Goal: Navigation & Orientation: Understand site structure

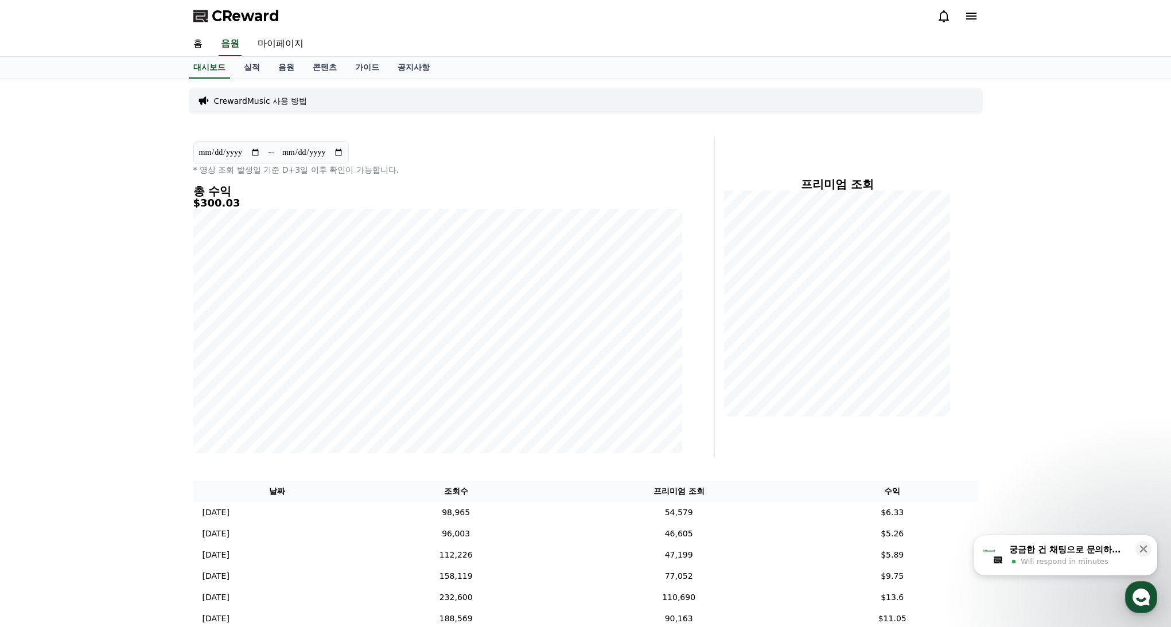
click at [1116, 548] on div "궁금한 건 채팅으로 문의하세요" at bounding box center [1069, 549] width 119 height 11
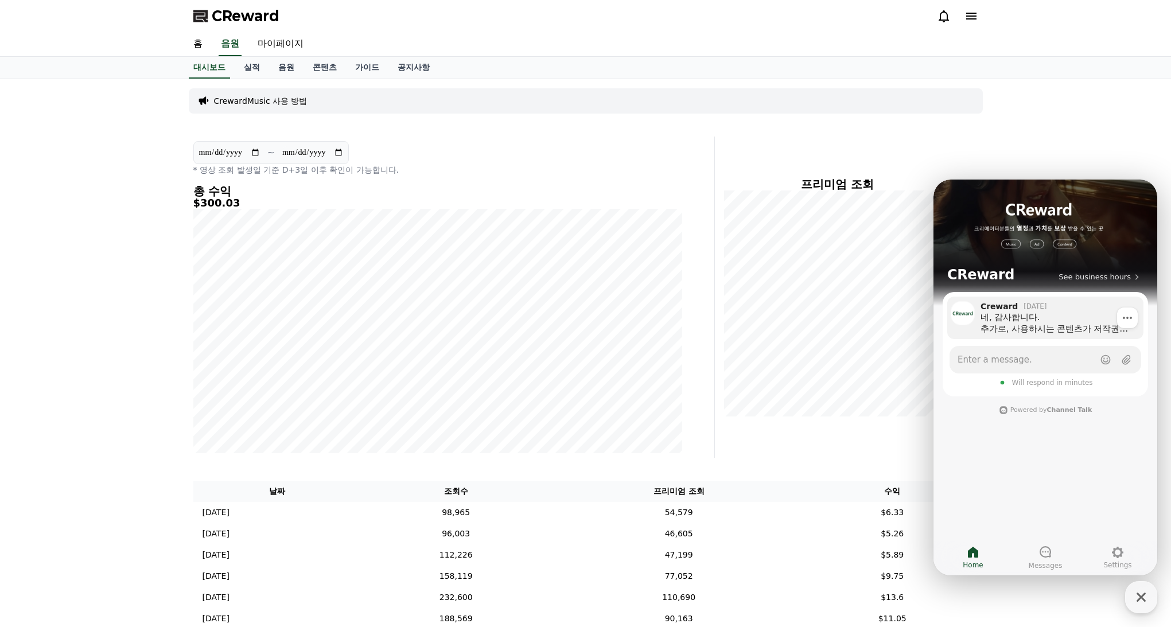
click at [1033, 325] on div "네, 감사합니다. 추가로, 사용하시는 콘텐츠가 저작권이 강한 스포츠 영상이다 보니 유튜브에서 예민하게 보는 콘텐츠 중 하나입니다. 영상 활용과…" at bounding box center [1058, 323] width 155 height 23
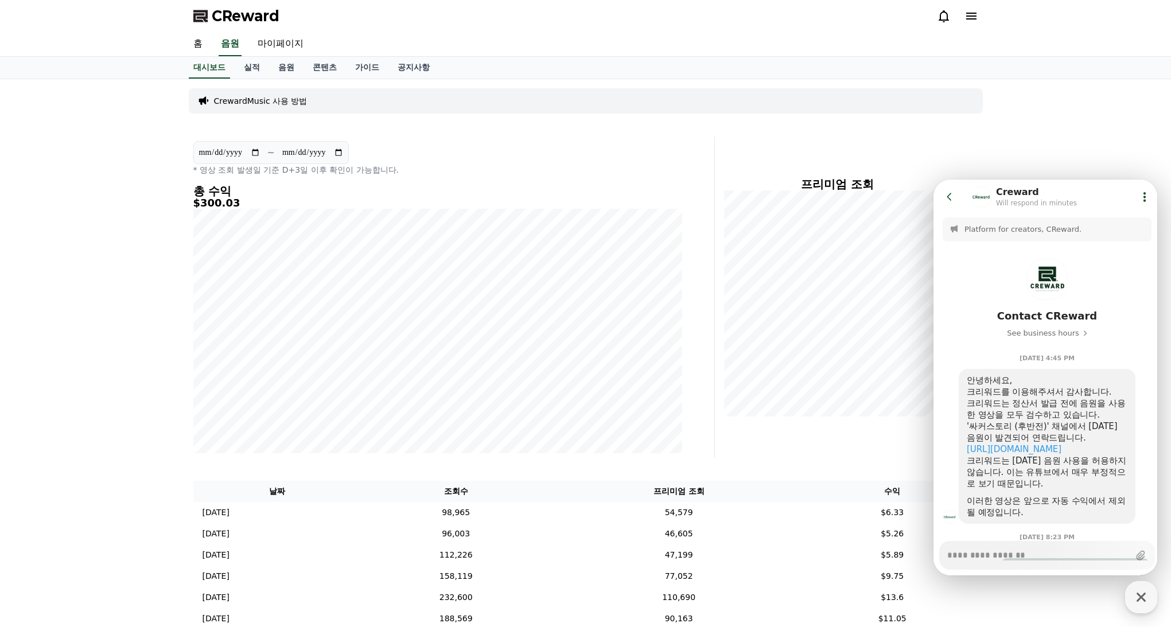
scroll to position [242, 0]
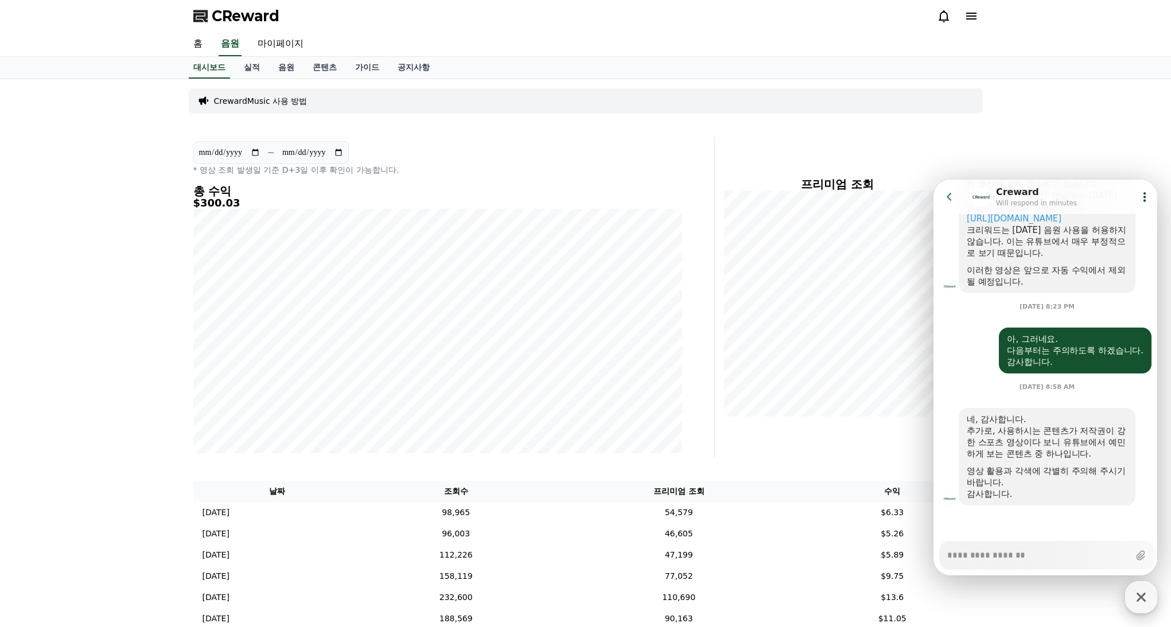
click at [1142, 601] on icon "button" at bounding box center [1141, 597] width 21 height 21
type textarea "*"
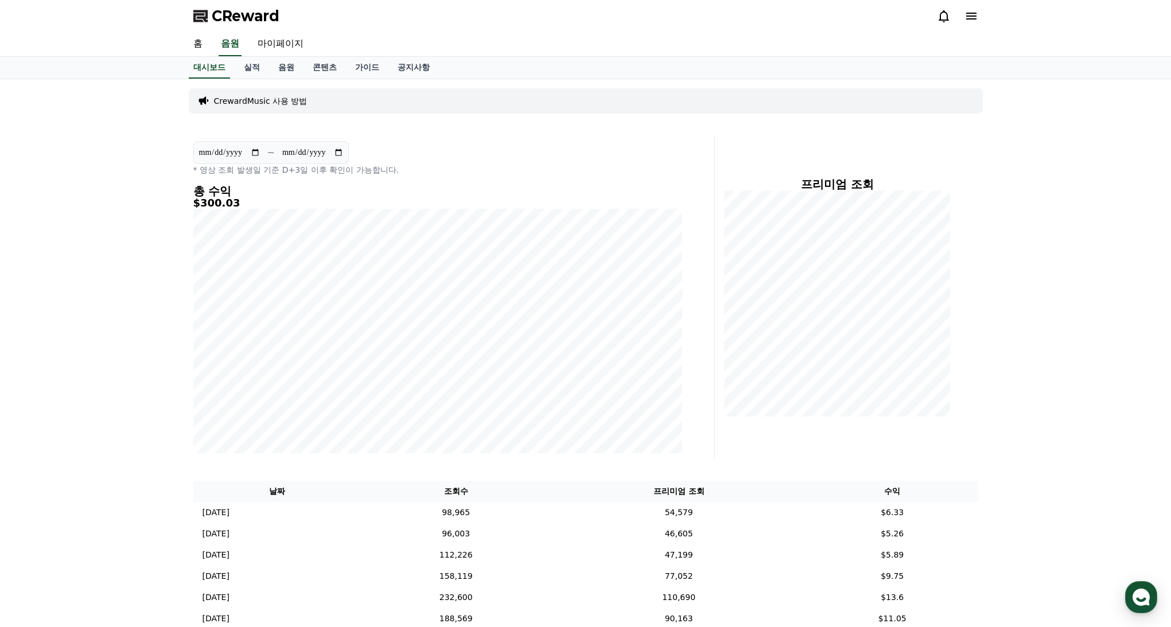
click at [1097, 412] on div "**********" at bounding box center [585, 507] width 1171 height 857
click at [247, 61] on link "실적" at bounding box center [252, 68] width 34 height 22
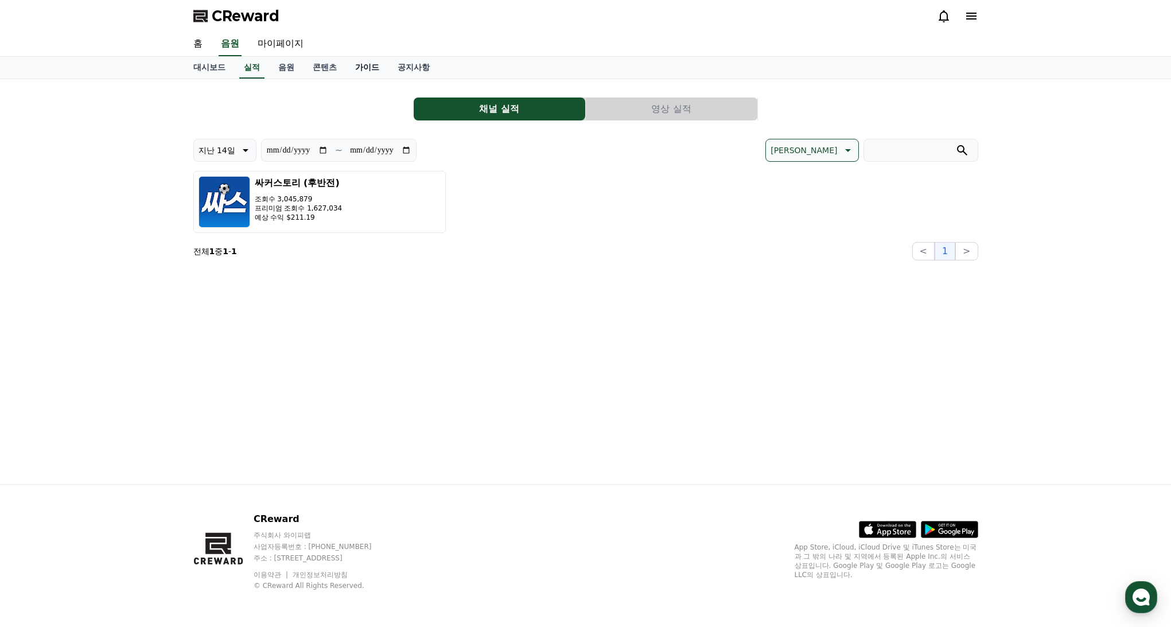
click at [367, 64] on link "가이드" at bounding box center [367, 68] width 42 height 22
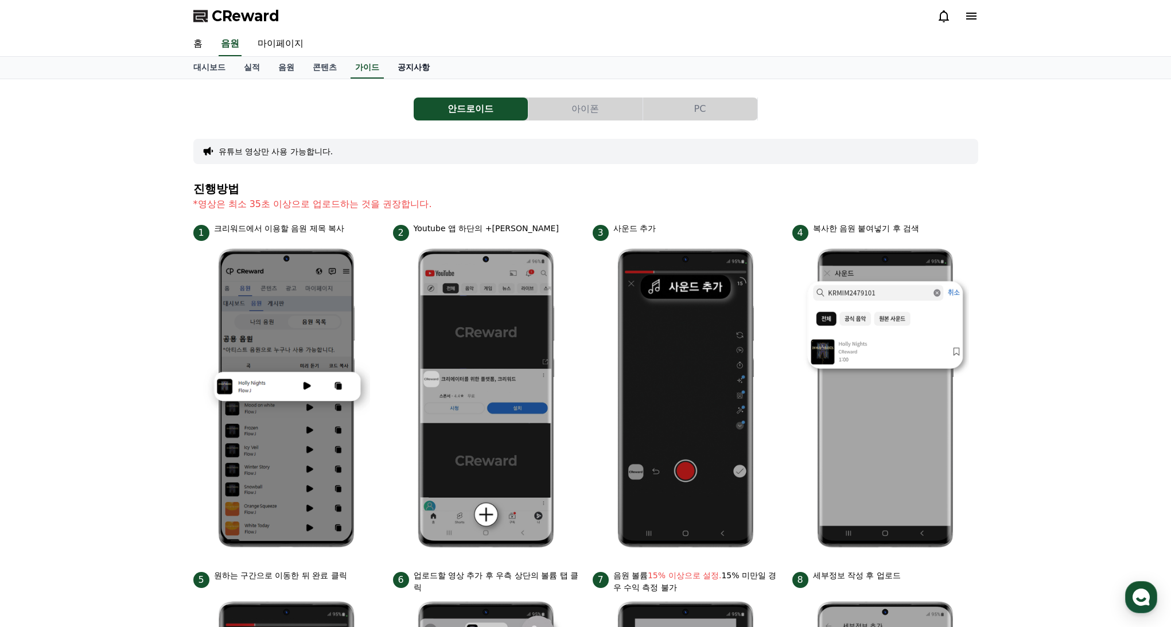
click at [400, 67] on link "공지사항" at bounding box center [414, 68] width 51 height 22
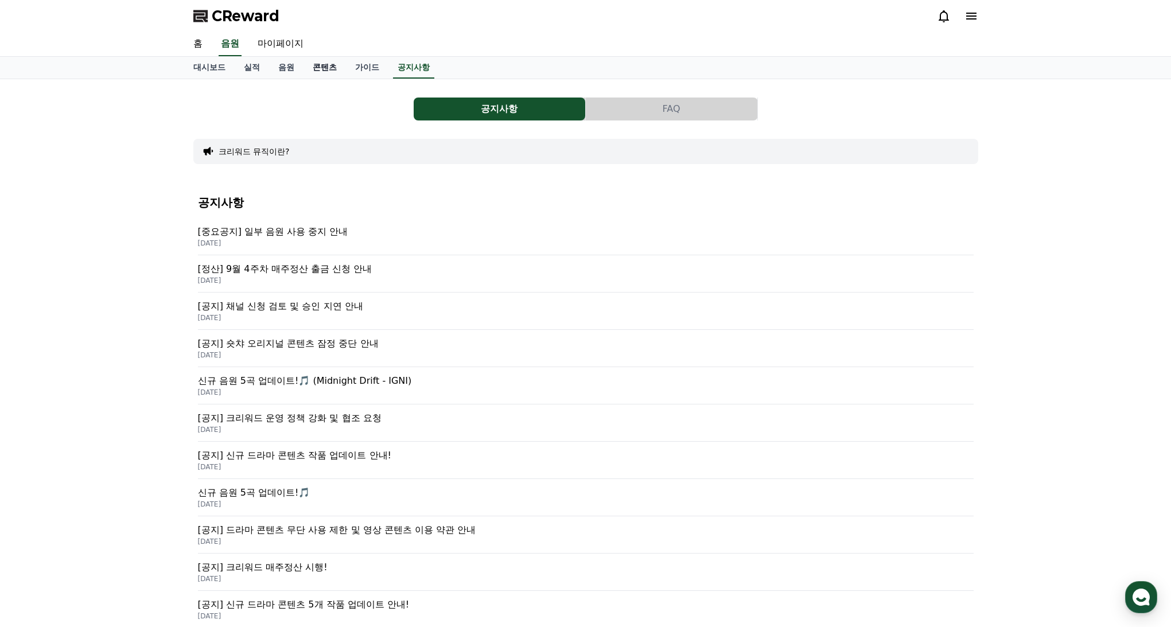
click at [317, 65] on link "콘텐츠" at bounding box center [325, 68] width 42 height 22
click at [282, 67] on link "음원" at bounding box center [286, 68] width 34 height 22
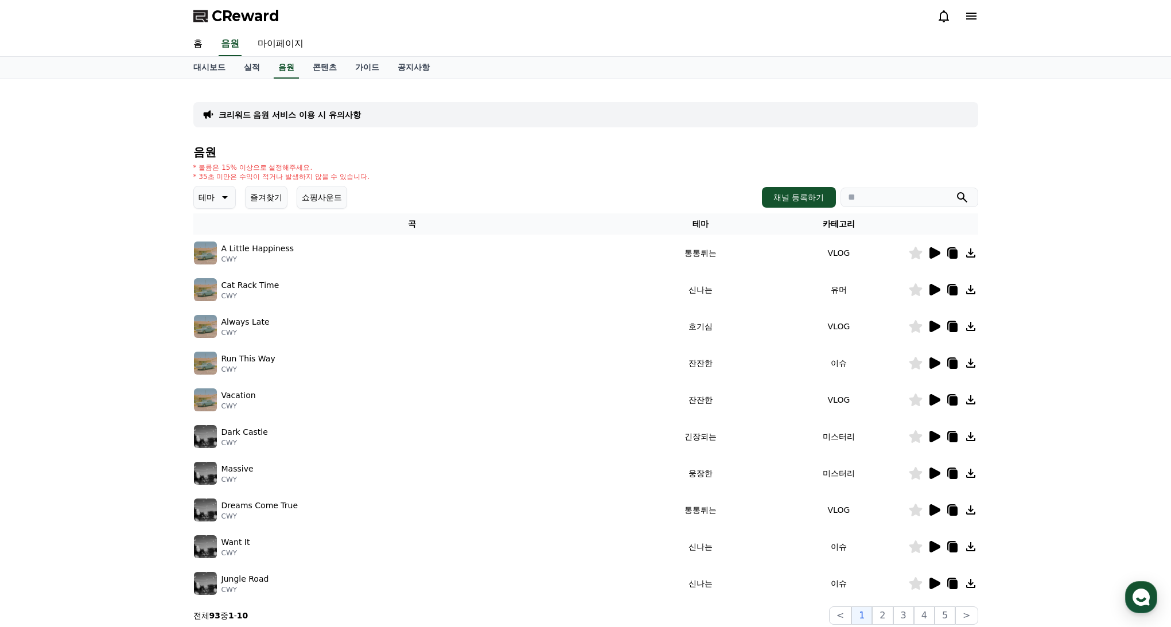
click at [501, 42] on div "홈 음원 마이페이지" at bounding box center [586, 44] width 804 height 24
